Goal: Complete application form: Complete application form

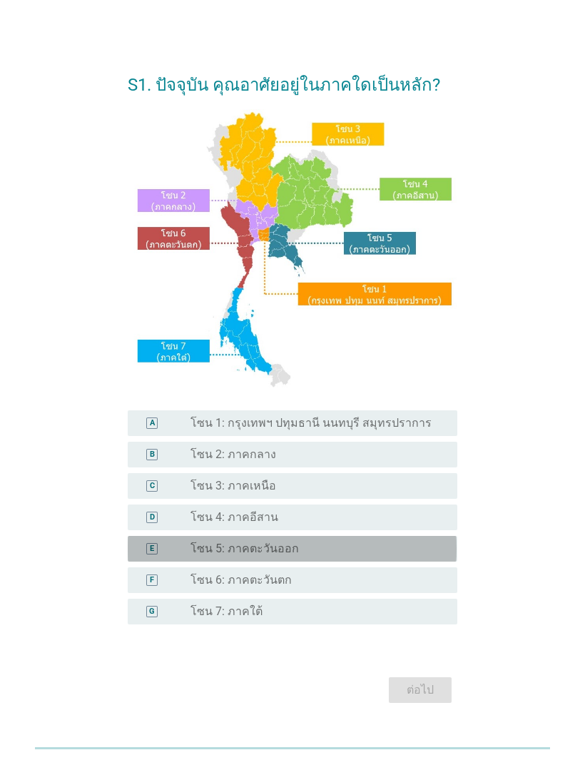
click at [338, 554] on div "radio_button_unchecked โซน 5: ภาคตะวันออก" at bounding box center [313, 549] width 244 height 14
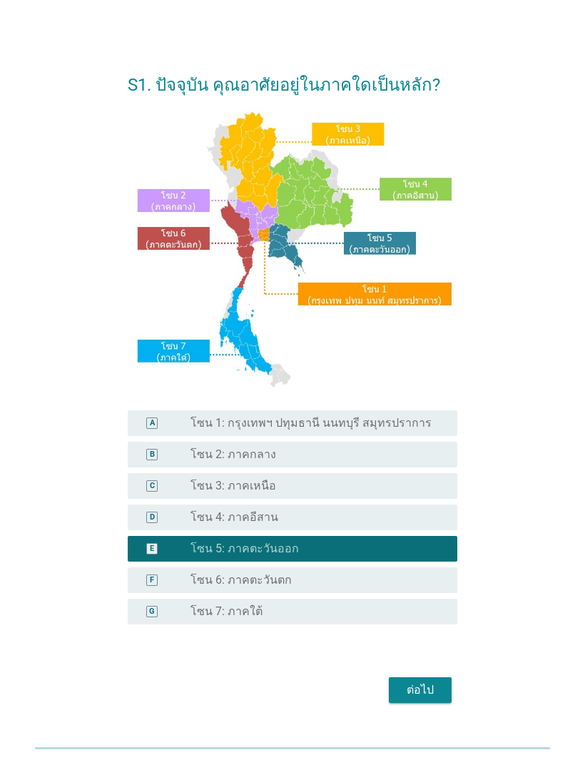
click at [328, 519] on div "radio_button_unchecked โซน 4: ภาคอีสาน" at bounding box center [313, 517] width 244 height 14
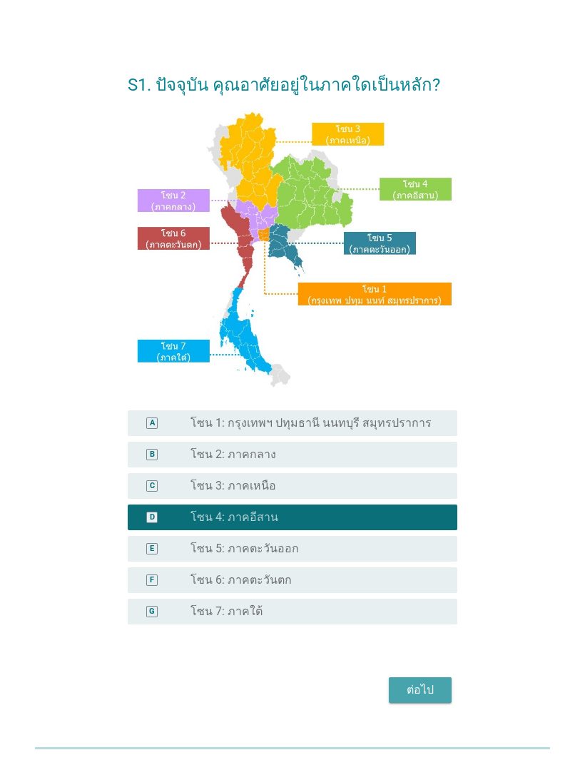
click at [425, 699] on div "ต่อไป" at bounding box center [420, 690] width 40 height 17
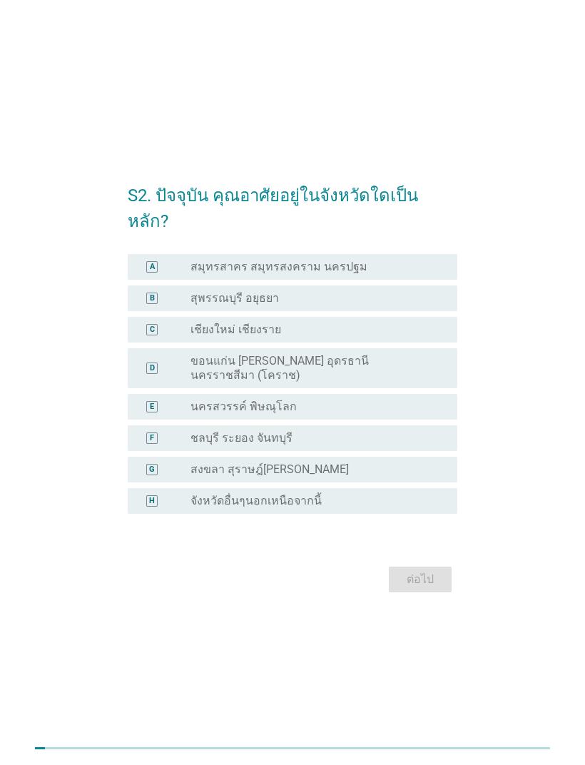
click at [343, 494] on div "radio_button_unchecked จังหวัดอื่นๆนอกเหนือจากนี้" at bounding box center [313, 501] width 244 height 14
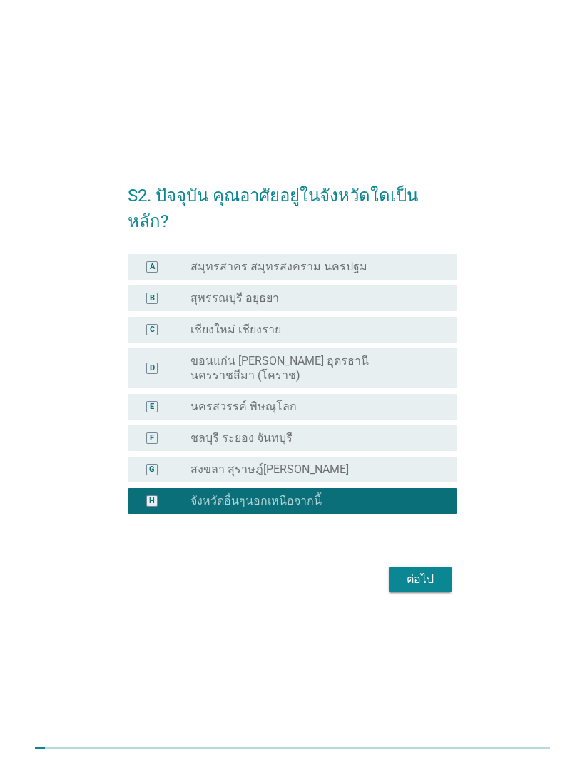
click at [431, 571] on div "ต่อไป" at bounding box center [420, 579] width 40 height 17
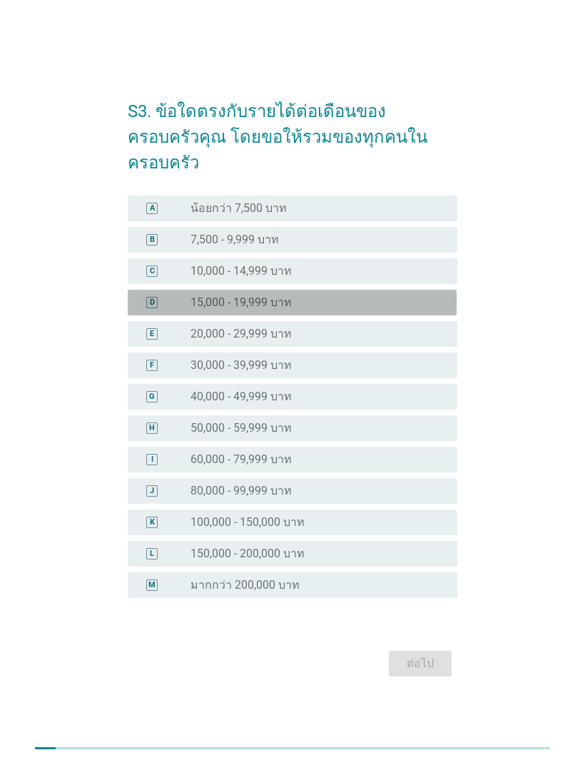
click at [346, 296] on div "radio_button_unchecked 15,000 - 19,999 บาท" at bounding box center [313, 302] width 244 height 14
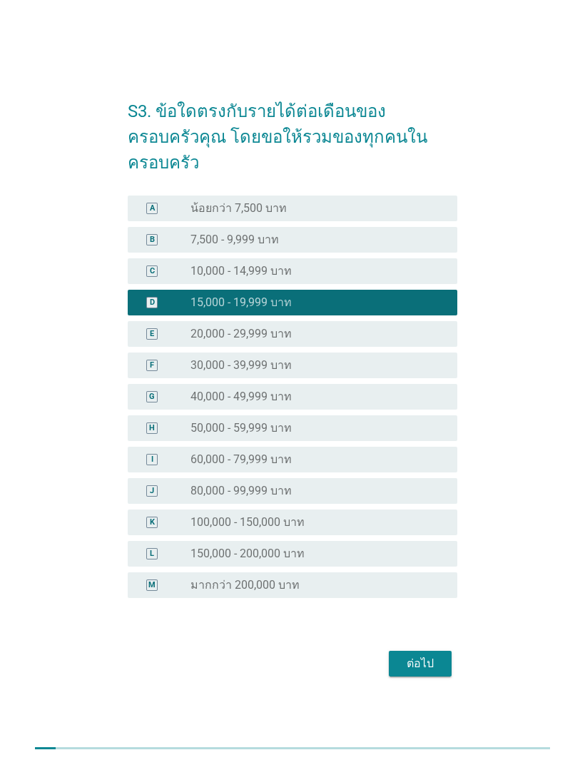
click at [436, 655] on div "ต่อไป" at bounding box center [420, 663] width 40 height 17
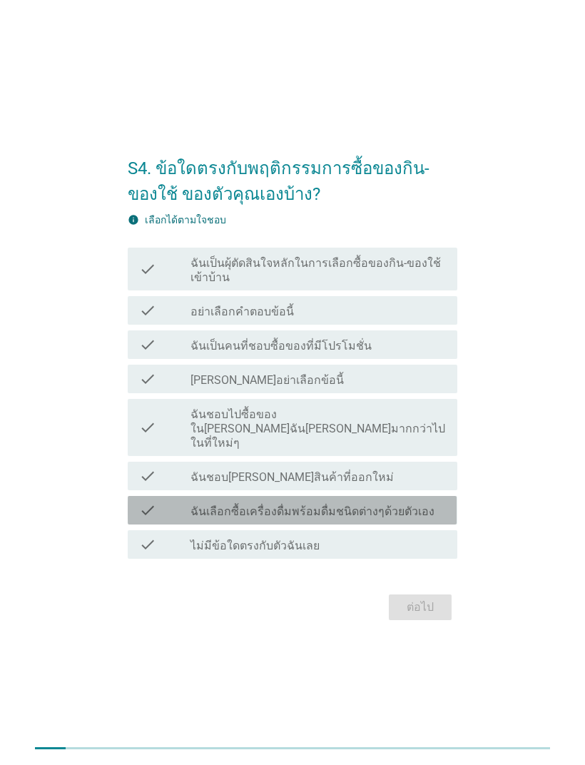
click at [438, 502] on div "check_box_outline_blank ฉันเลือกซื้อเครื่องดื่มพร้อมดื่มชนิดต่างๆด้วยตัวเอง" at bounding box center [319, 510] width 256 height 17
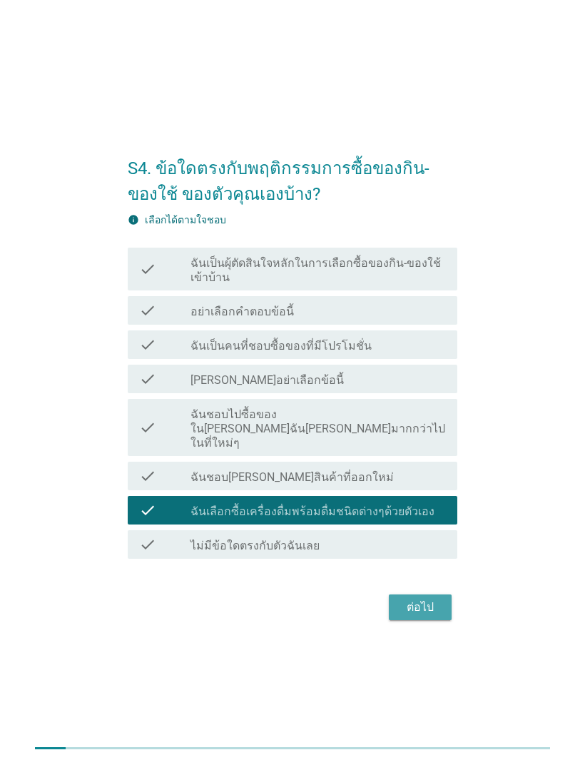
click at [438, 599] on div "ต่อไป" at bounding box center [420, 607] width 40 height 17
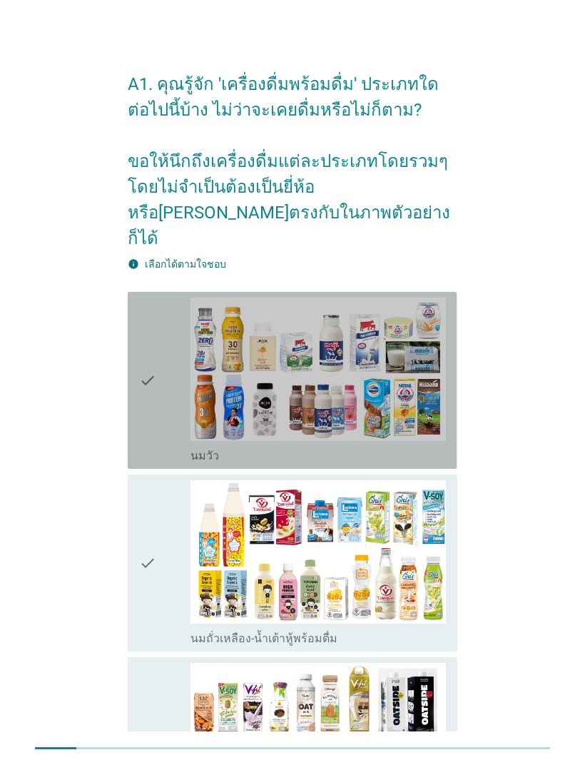
click at [384, 355] on img at bounding box center [319, 369] width 256 height 143
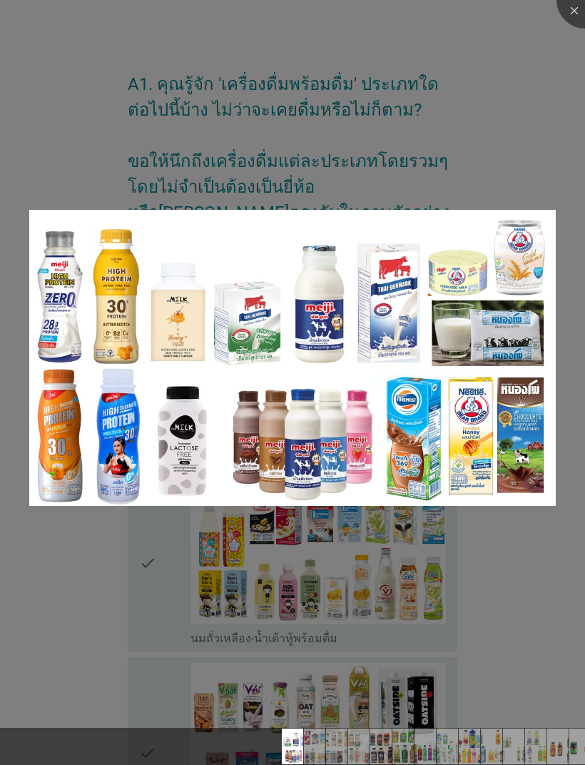
click at [358, 521] on div at bounding box center [292, 382] width 585 height 765
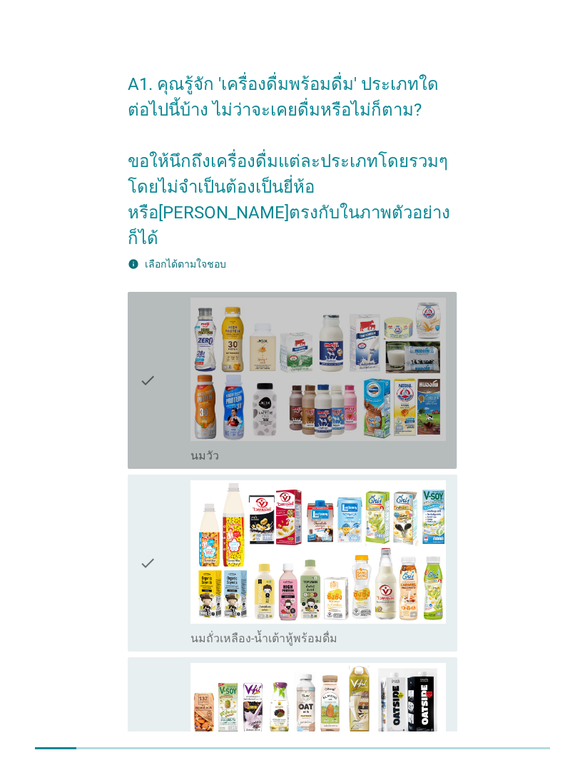
click at [161, 349] on div "check" at bounding box center [164, 381] width 51 height 166
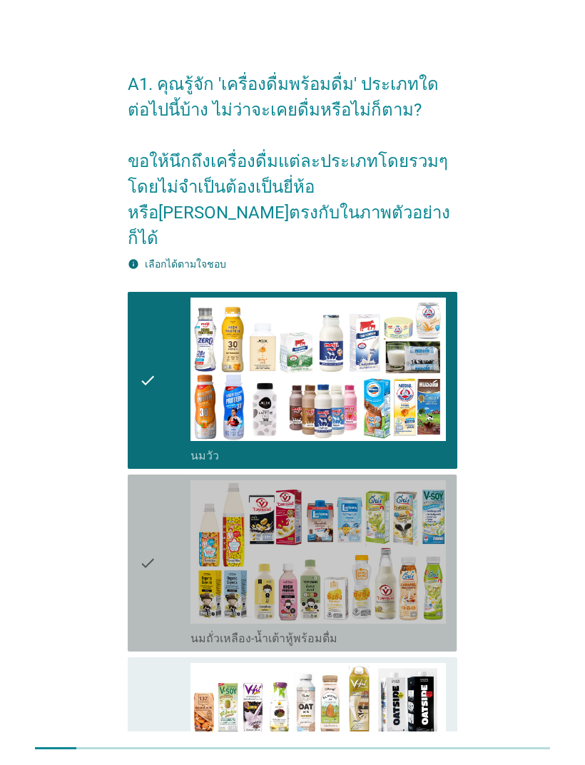
click at [166, 552] on div "check" at bounding box center [164, 563] width 51 height 166
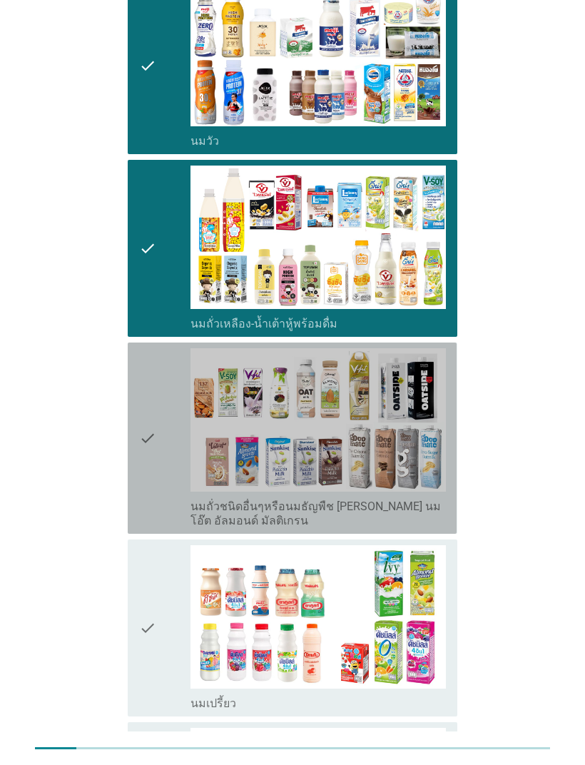
scroll to position [363, 0]
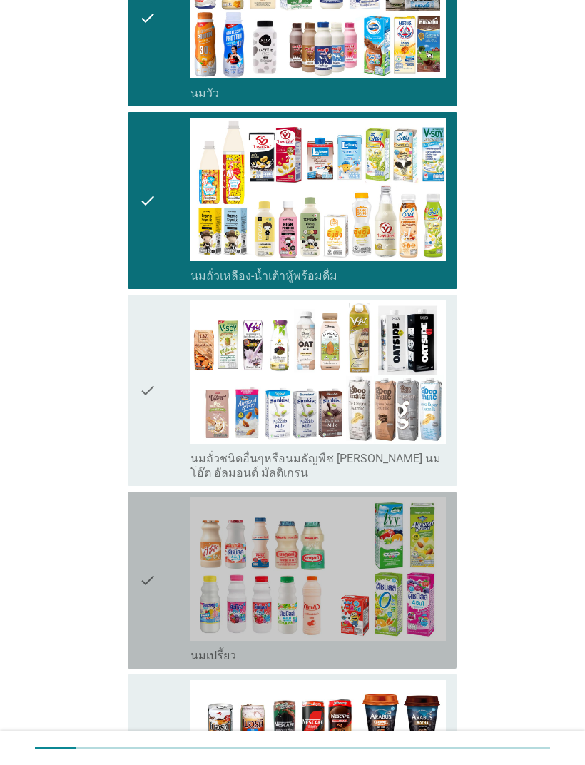
click at [143, 578] on icon "check" at bounding box center [147, 580] width 17 height 166
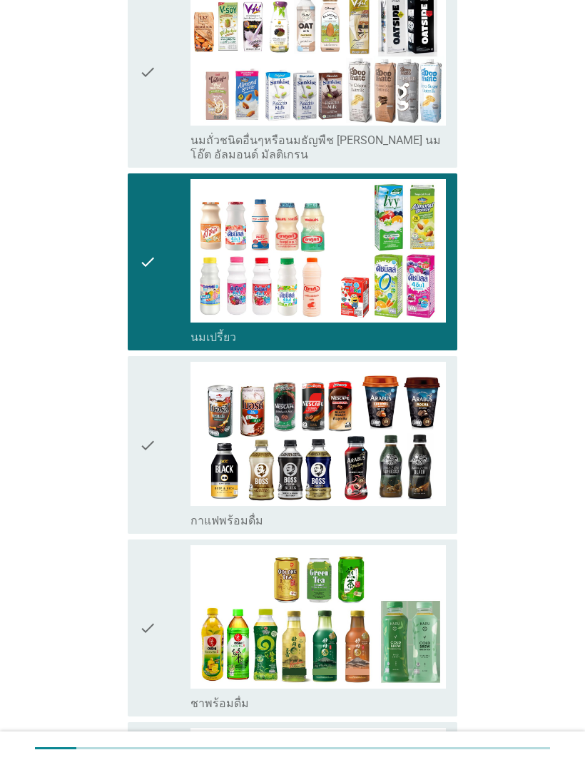
scroll to position [724, 0]
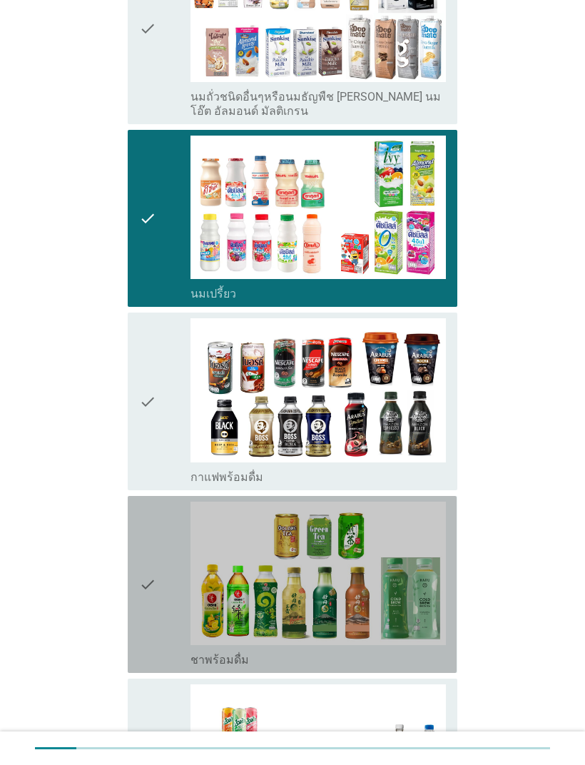
click at [144, 564] on icon "check" at bounding box center [147, 585] width 17 height 166
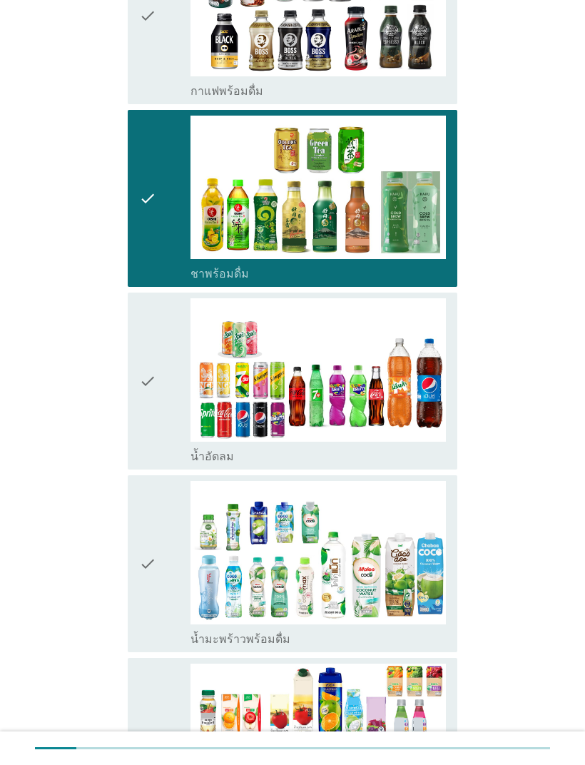
scroll to position [1167, 0]
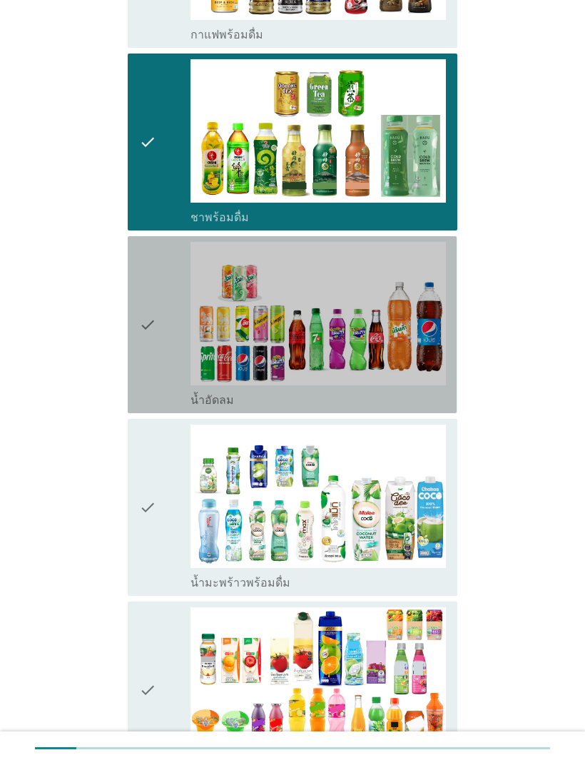
click at [149, 310] on icon "check" at bounding box center [147, 325] width 17 height 166
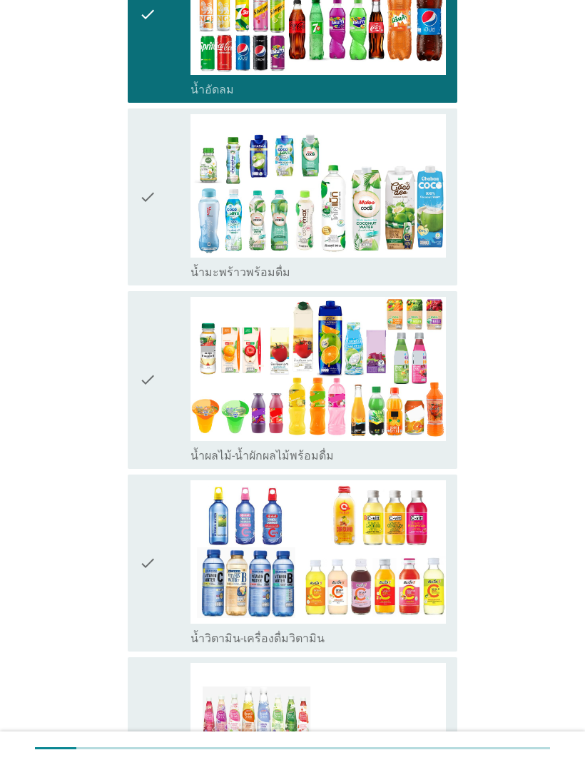
scroll to position [1625, 0]
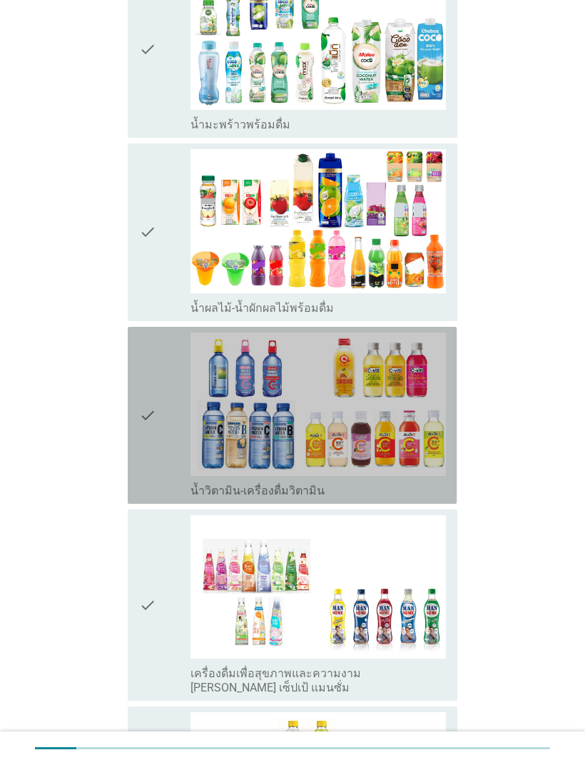
click at [158, 400] on div "check" at bounding box center [164, 416] width 51 height 166
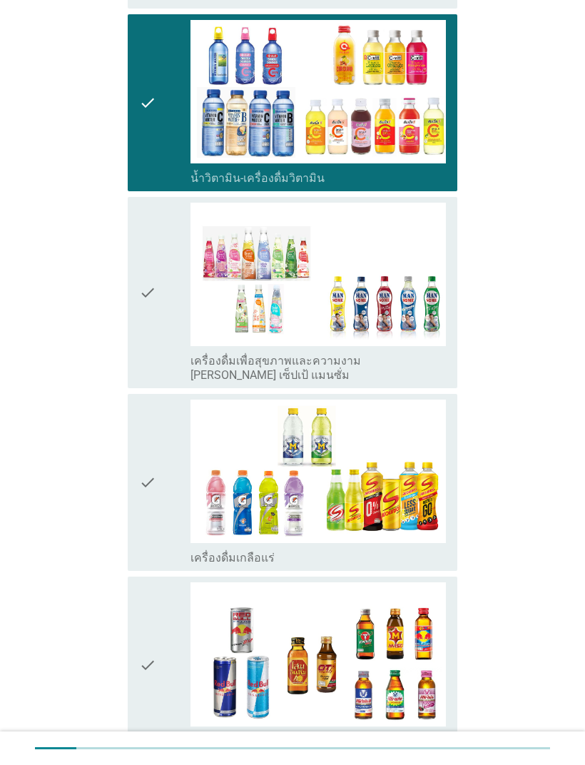
scroll to position [1968, 0]
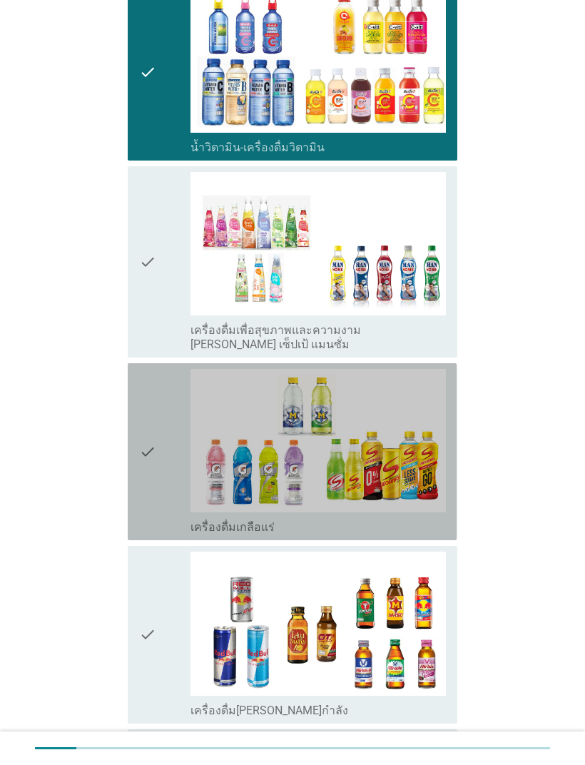
click at [144, 412] on icon "check" at bounding box center [147, 452] width 17 height 166
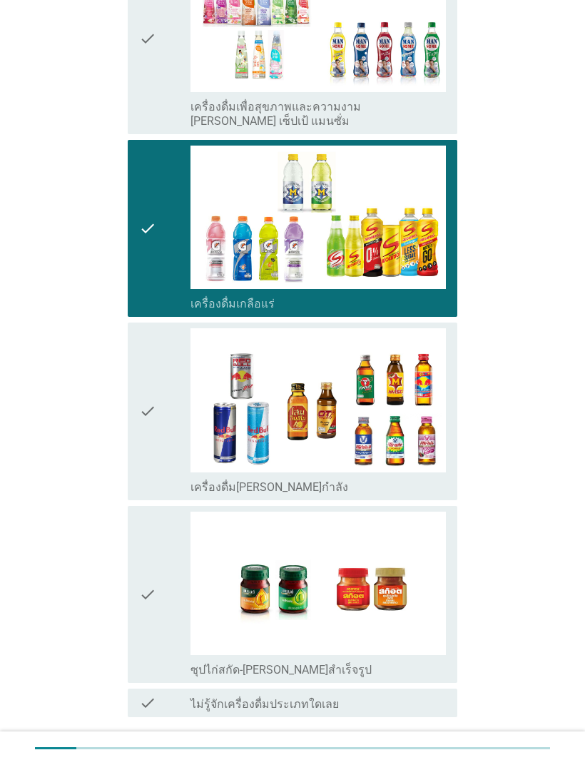
scroll to position [2210, 0]
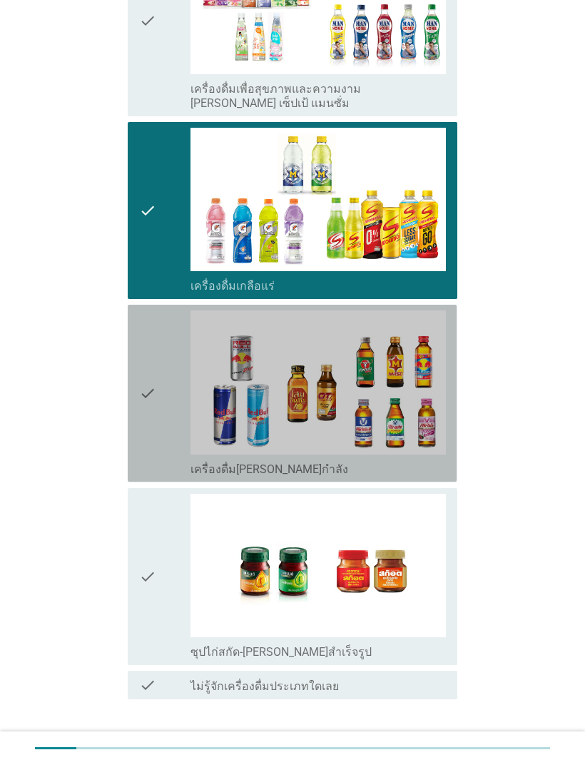
click at [146, 360] on icon "check" at bounding box center [147, 393] width 17 height 166
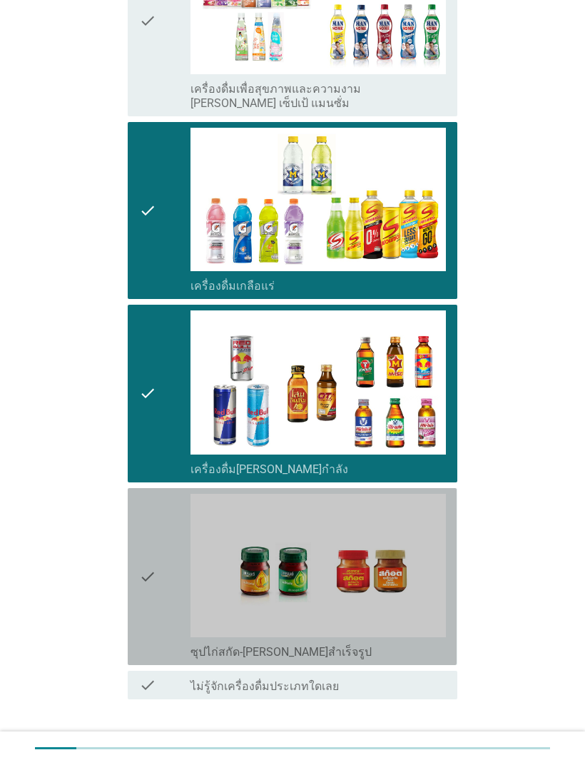
click at [133, 545] on div "check check_box_outline_blank ซุปไก่สกัด-[PERSON_NAME]สำเร็จรูป" at bounding box center [292, 576] width 329 height 177
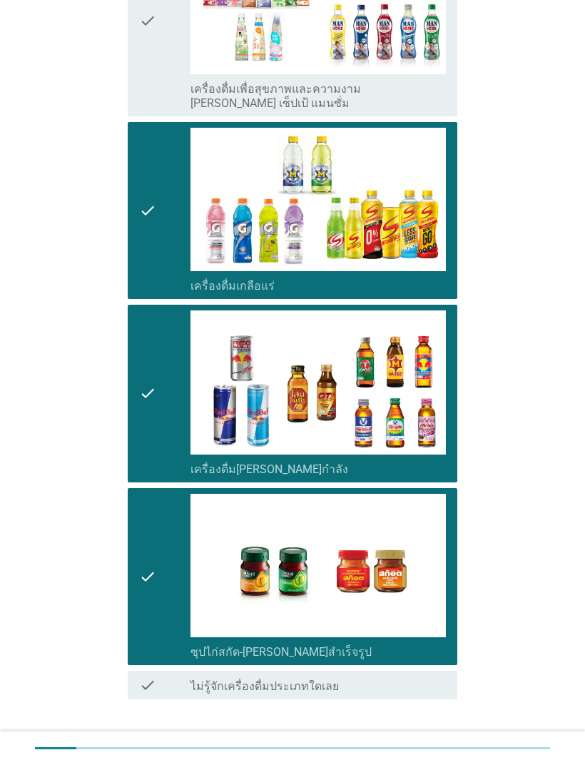
click at [425, 739] on div "ต่อไป" at bounding box center [420, 747] width 40 height 17
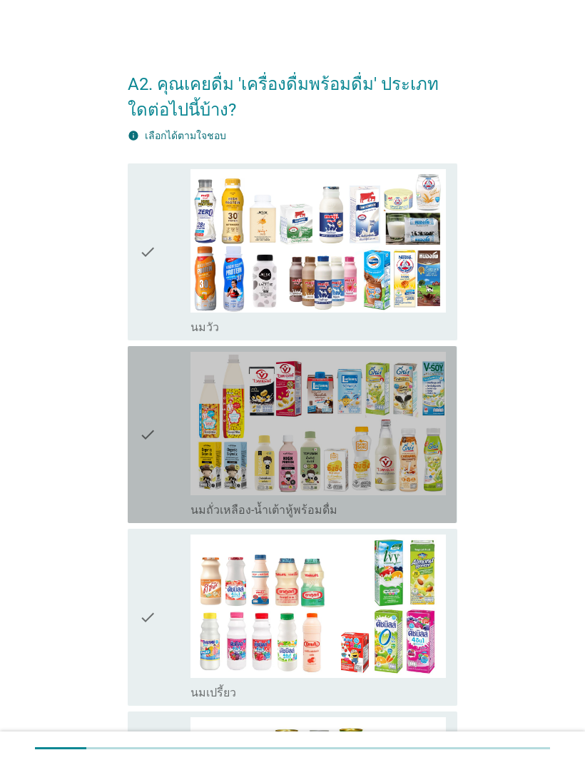
click at [148, 438] on icon "check" at bounding box center [147, 435] width 17 height 166
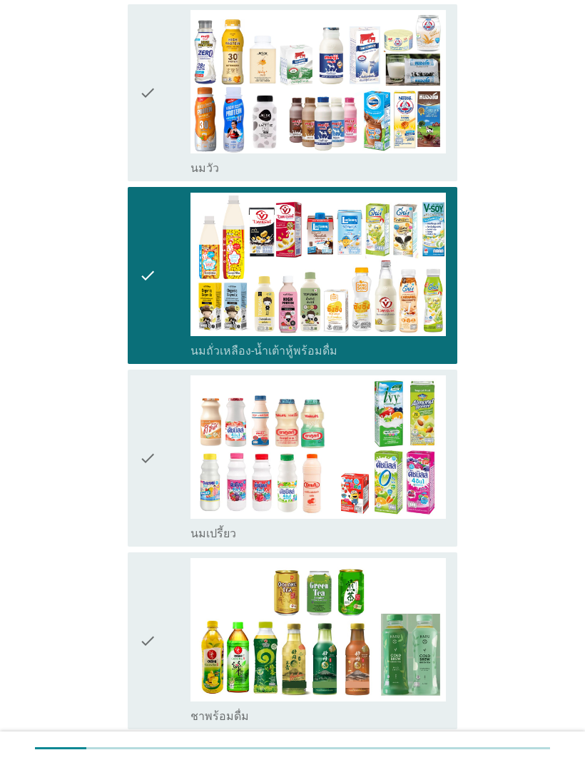
scroll to position [160, 0]
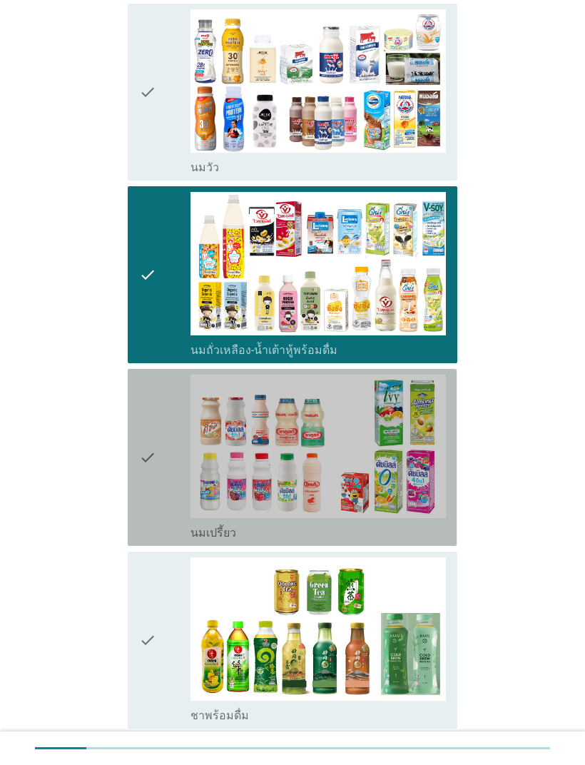
click at [161, 464] on div "check" at bounding box center [164, 458] width 51 height 166
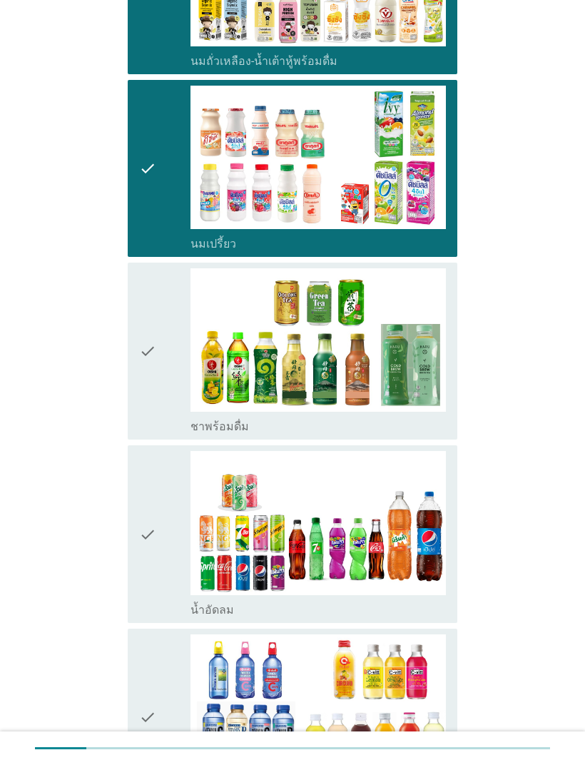
scroll to position [473, 0]
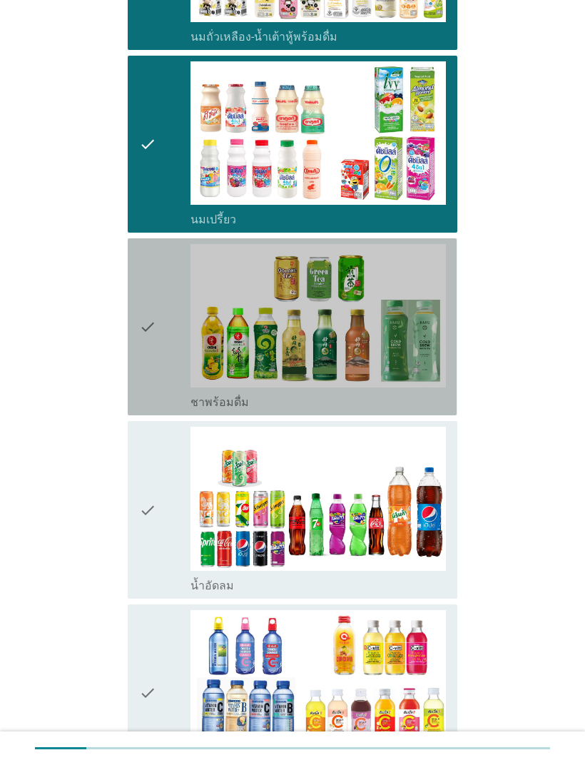
click at [153, 338] on icon "check" at bounding box center [147, 327] width 17 height 166
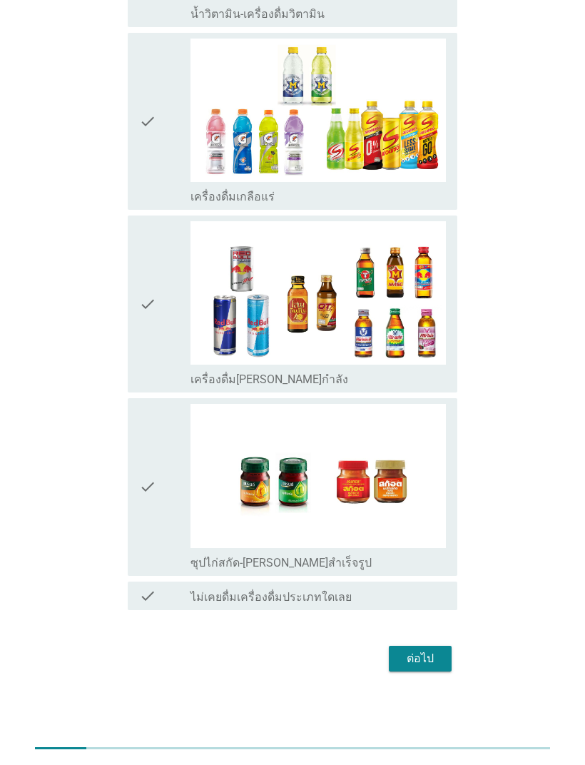
scroll to position [1227, 0]
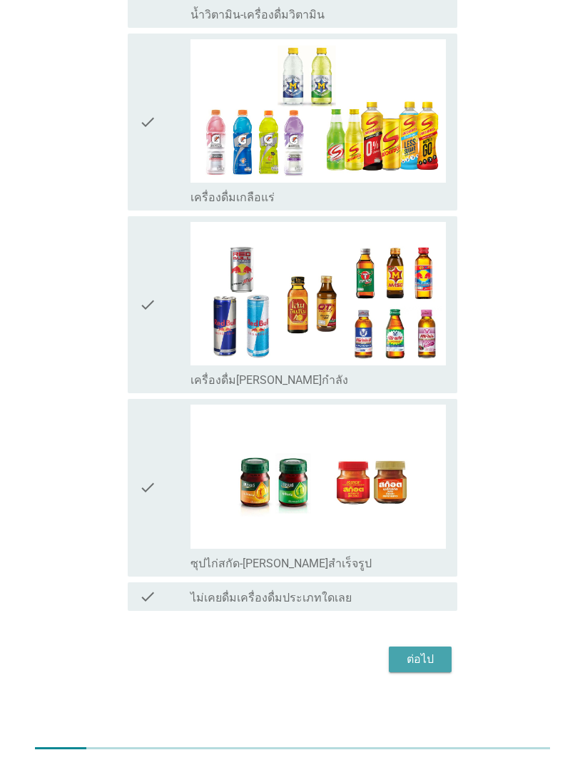
click at [411, 654] on div "ต่อไป" at bounding box center [420, 659] width 40 height 17
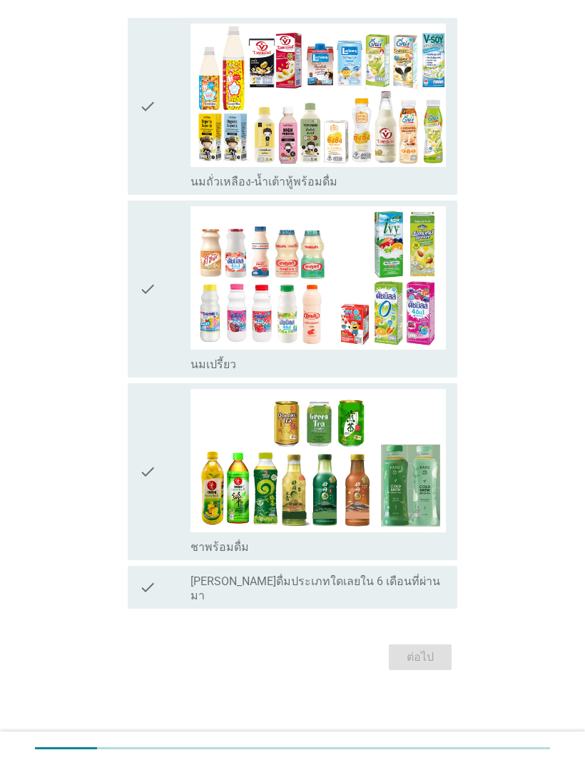
scroll to position [0, 0]
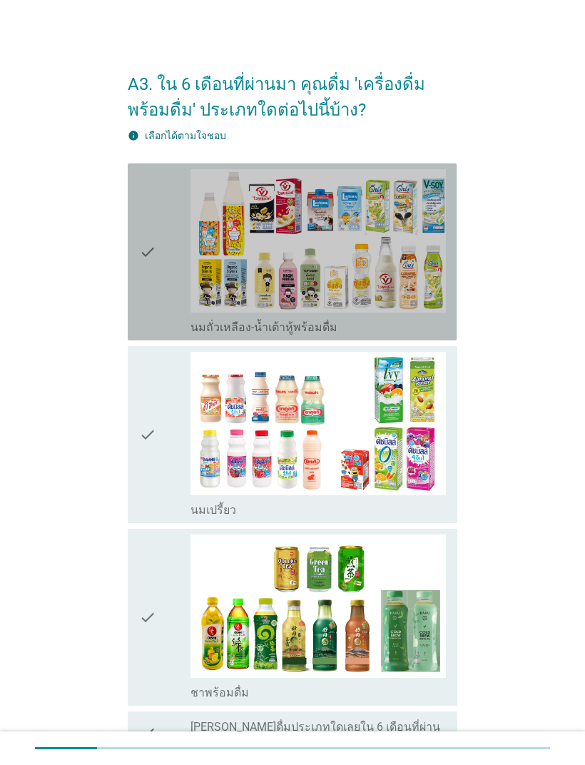
click at [149, 268] on icon "check" at bounding box center [147, 252] width 17 height 166
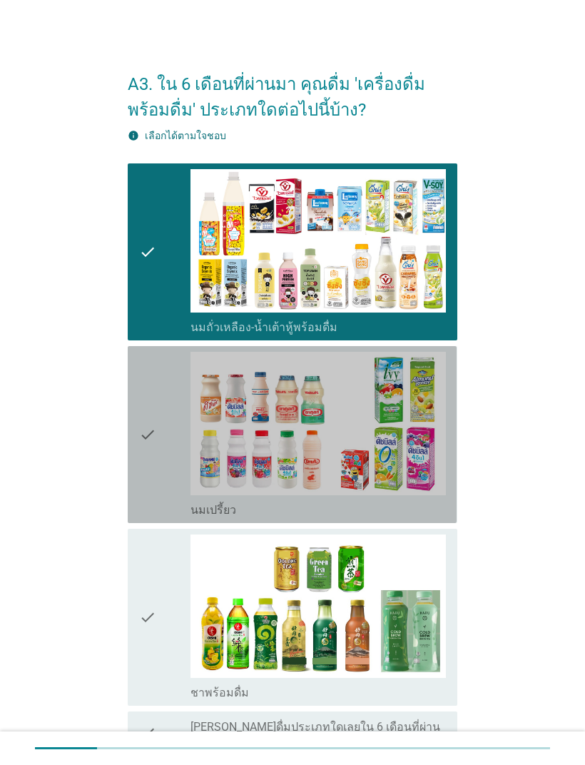
click at [146, 443] on icon "check" at bounding box center [147, 435] width 17 height 166
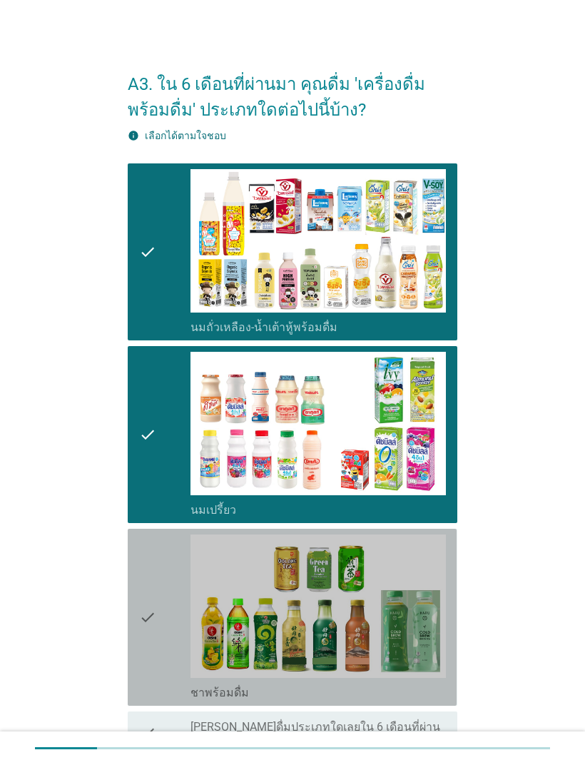
click at [146, 627] on icon "check" at bounding box center [147, 618] width 17 height 166
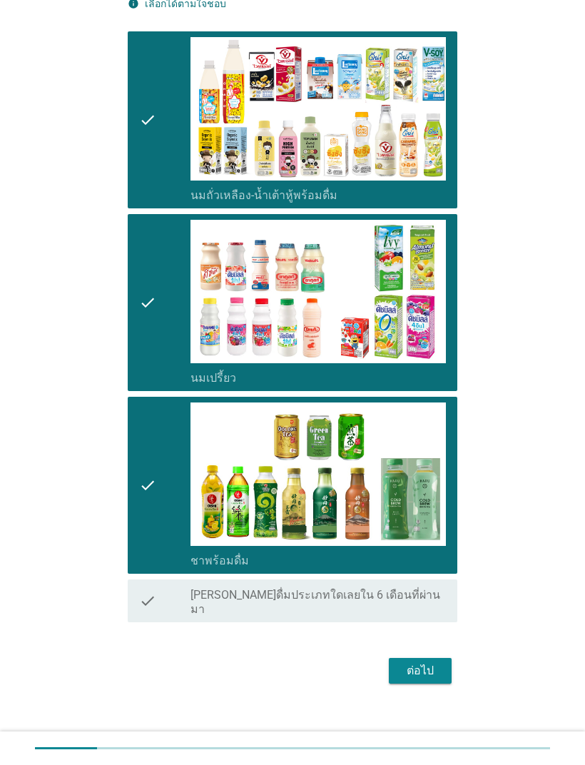
scroll to position [131, 0]
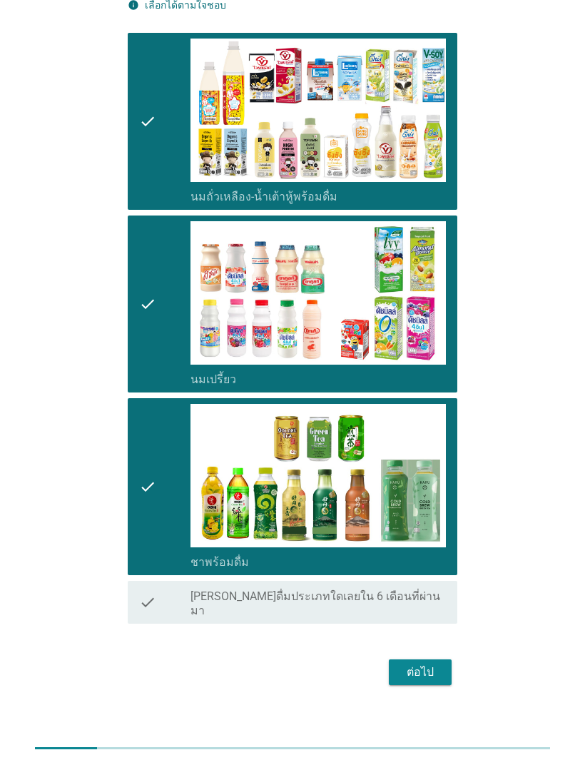
click at [420, 667] on button "ต่อไป" at bounding box center [420, 672] width 63 height 26
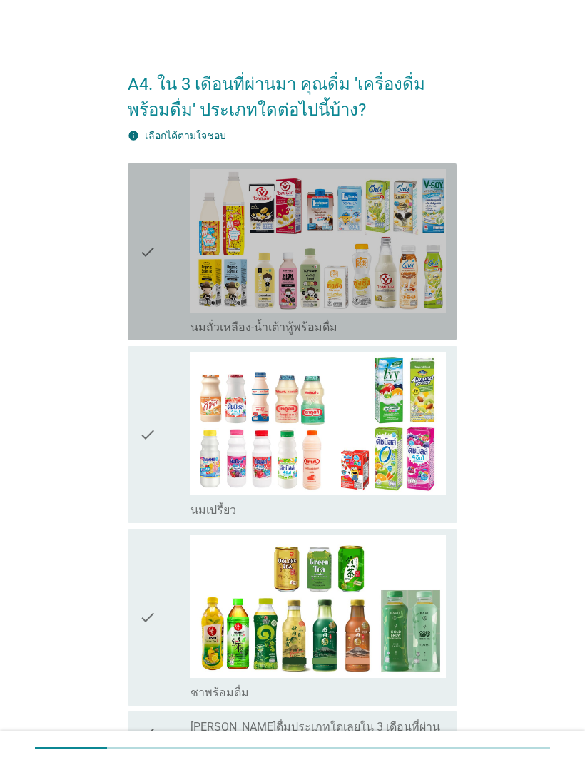
click at [143, 260] on icon "check" at bounding box center [147, 252] width 17 height 166
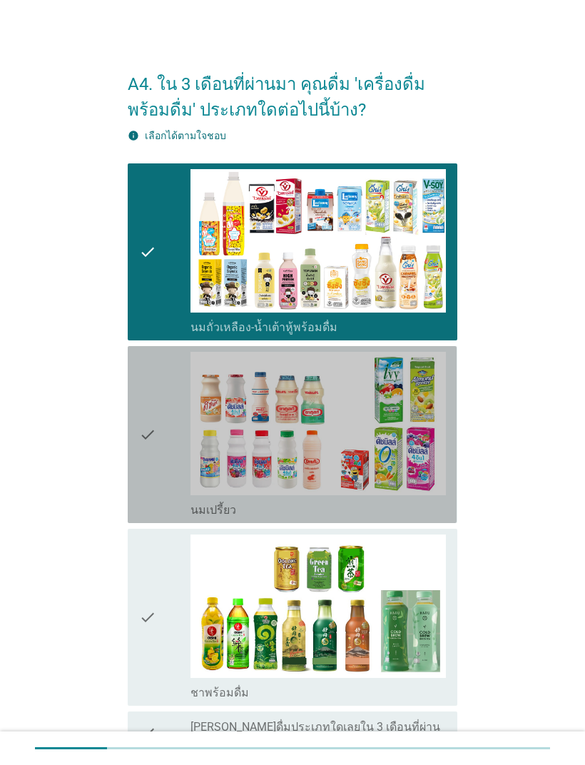
click at [165, 441] on div "check" at bounding box center [164, 435] width 51 height 166
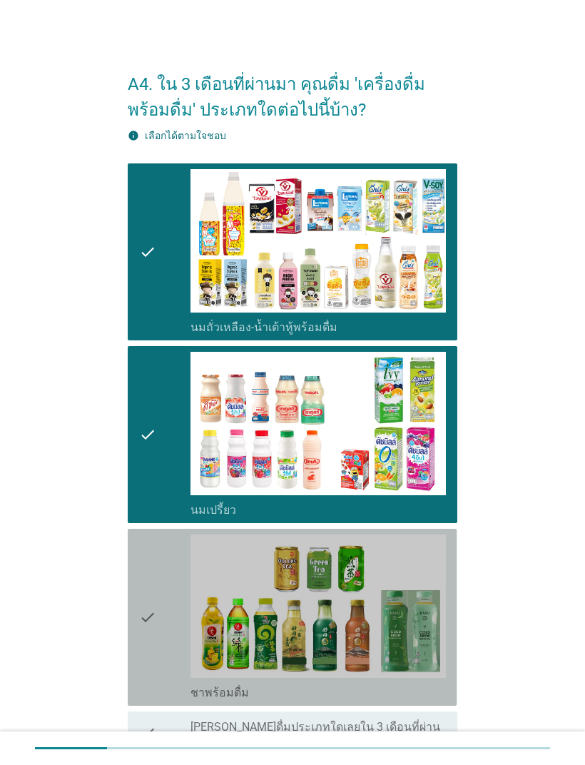
click at [160, 606] on div "check" at bounding box center [164, 618] width 51 height 166
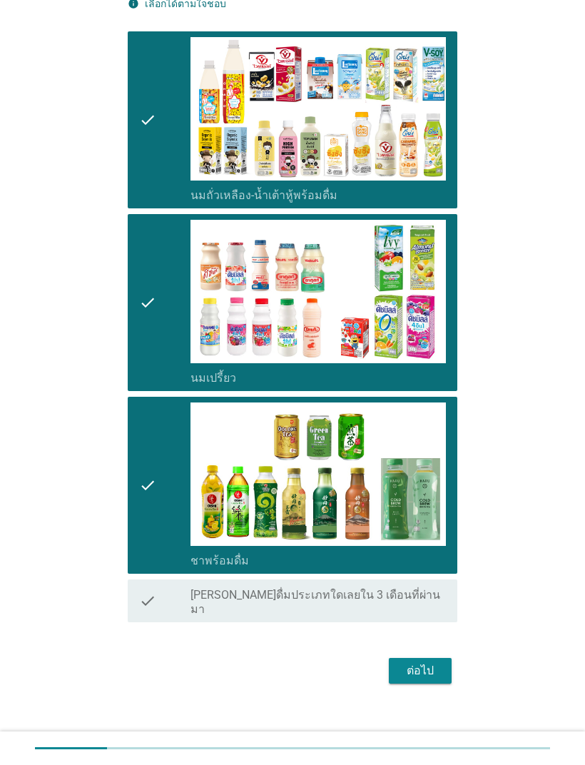
scroll to position [131, 0]
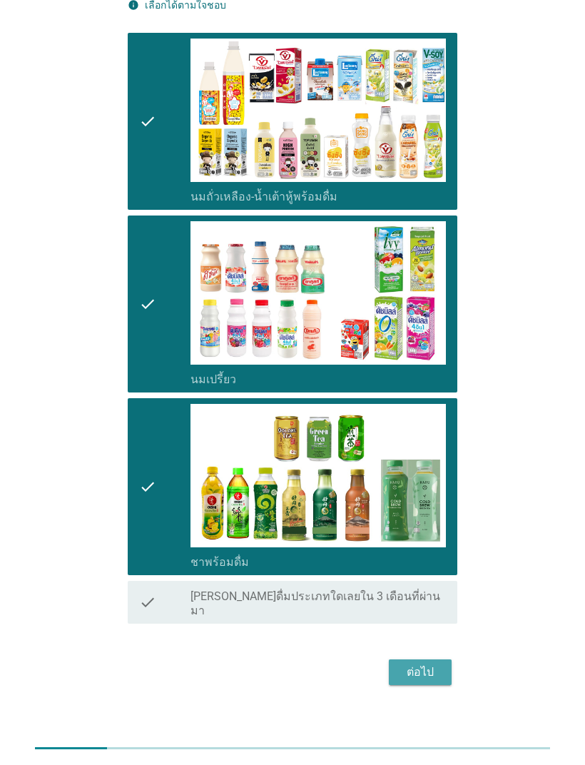
click at [417, 664] on div "ต่อไป" at bounding box center [420, 672] width 40 height 17
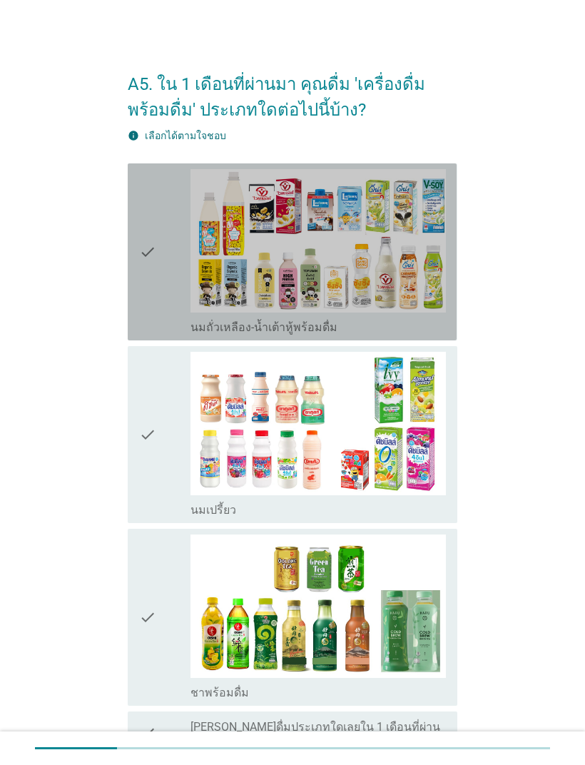
click at [144, 256] on icon "check" at bounding box center [147, 252] width 17 height 166
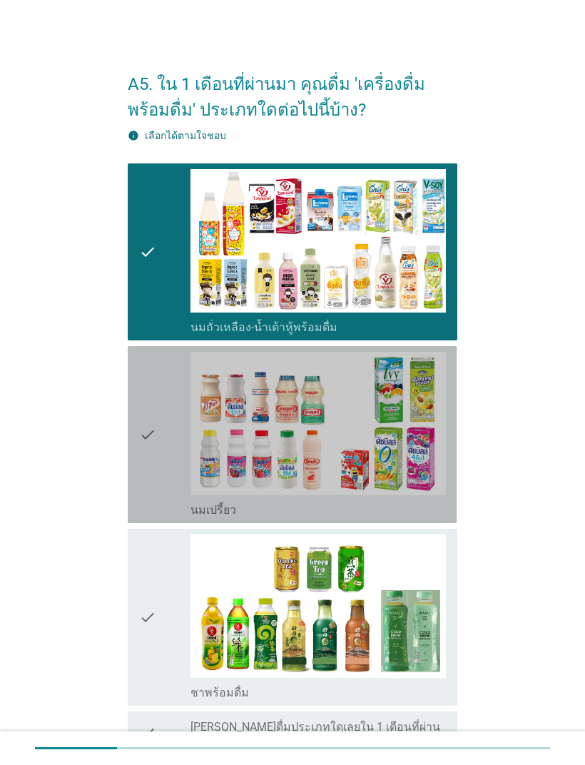
click at [138, 466] on div "check check_box นมเปรี้ยว" at bounding box center [292, 434] width 329 height 177
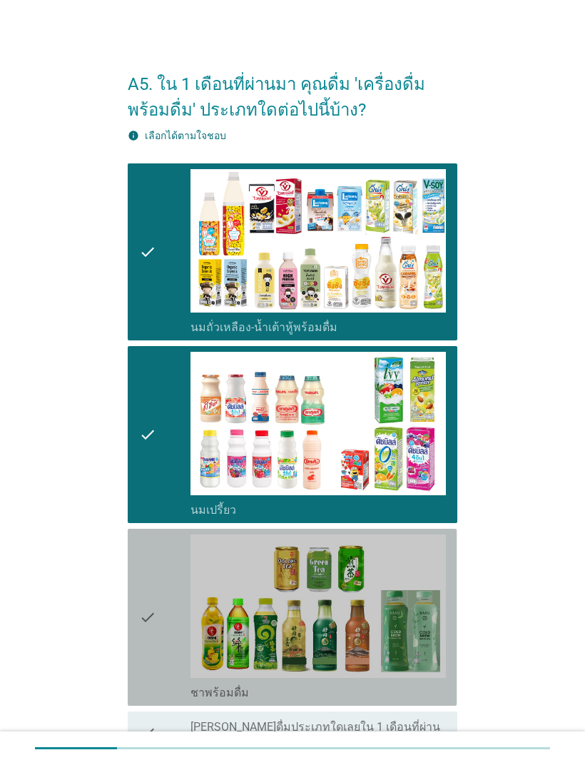
click at [150, 636] on icon "check" at bounding box center [147, 618] width 17 height 166
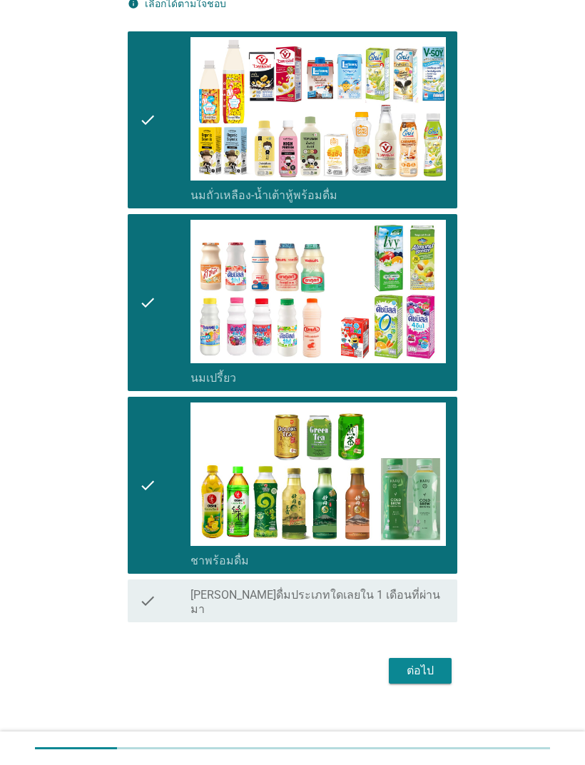
scroll to position [131, 0]
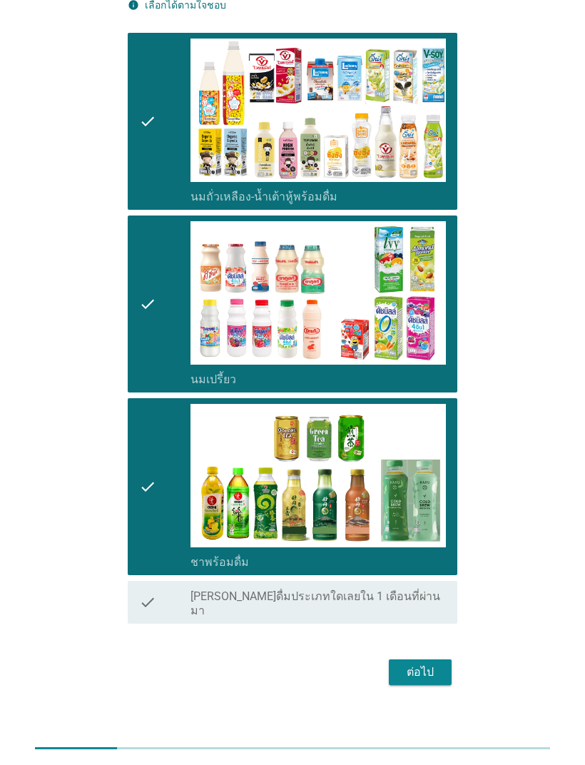
click at [420, 664] on div "ต่อไป" at bounding box center [420, 672] width 40 height 17
